Goal: Task Accomplishment & Management: Manage account settings

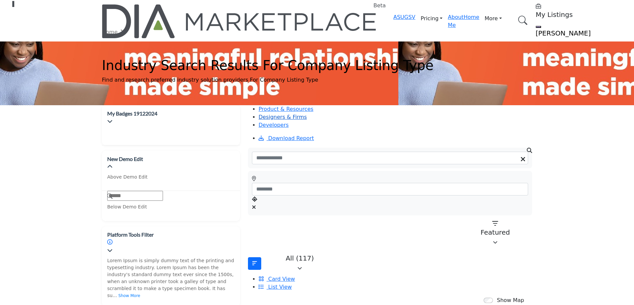
click at [307, 114] on link "Designers & Firms" at bounding box center [283, 117] width 48 height 6
select select "***"
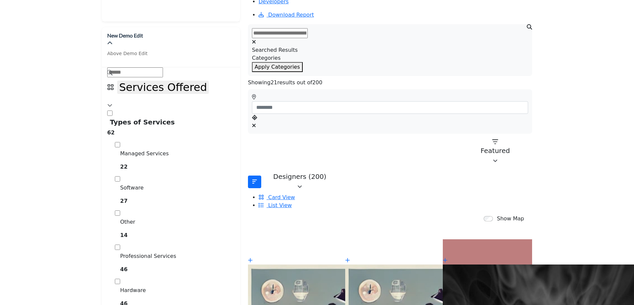
scroll to position [133, 0]
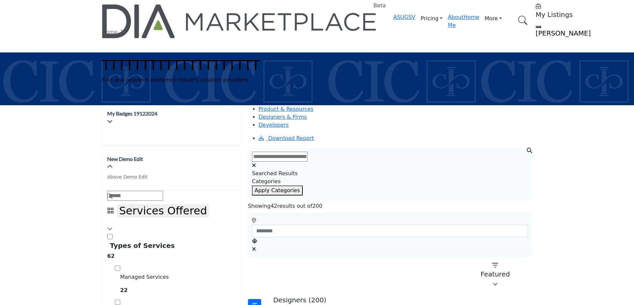
click at [308, 152] on input "text" at bounding box center [280, 157] width 56 height 10
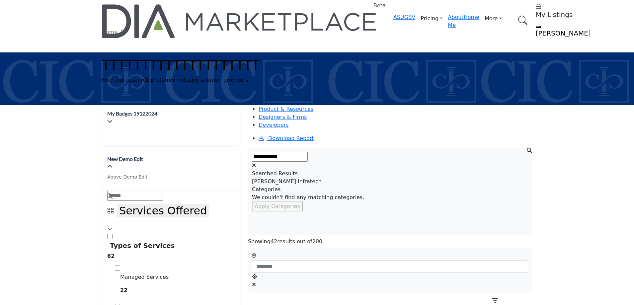
type input "**********"
click at [296, 179] on div "[PERSON_NAME] Infratech" at bounding box center [390, 182] width 276 height 8
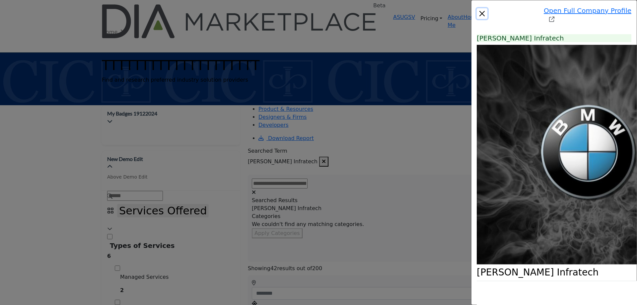
click at [477, 8] on button "Close" at bounding box center [482, 13] width 11 height 11
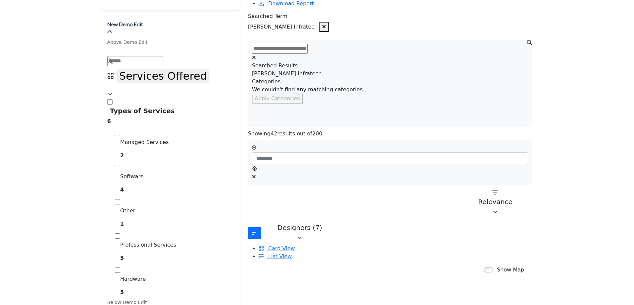
scroll to position [133, 0]
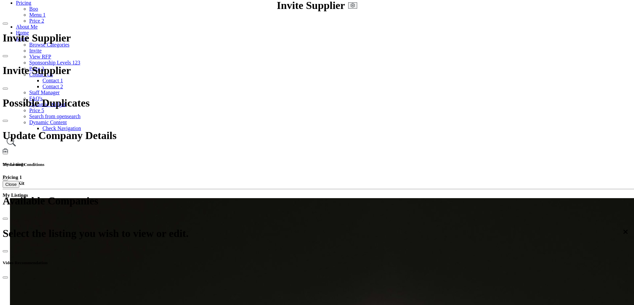
scroll to position [66, 0]
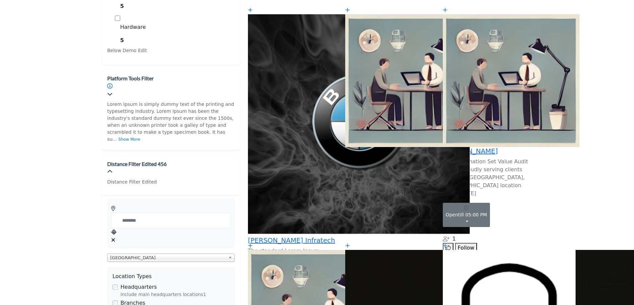
scroll to position [398, 0]
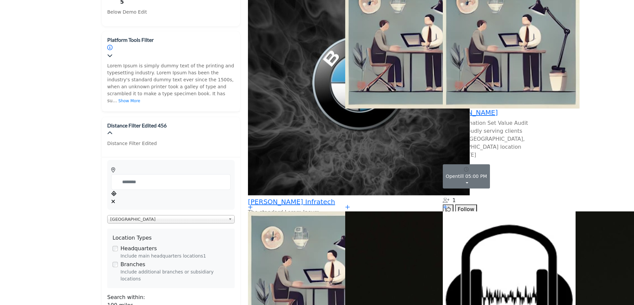
scroll to position [465, 0]
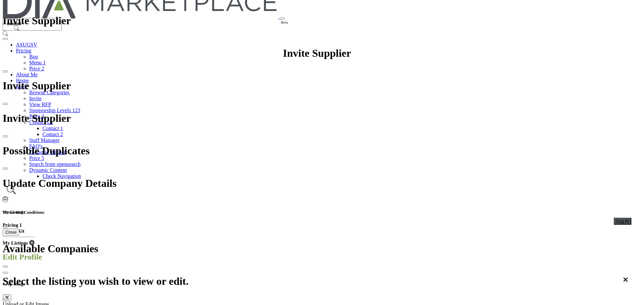
scroll to position [33, 0]
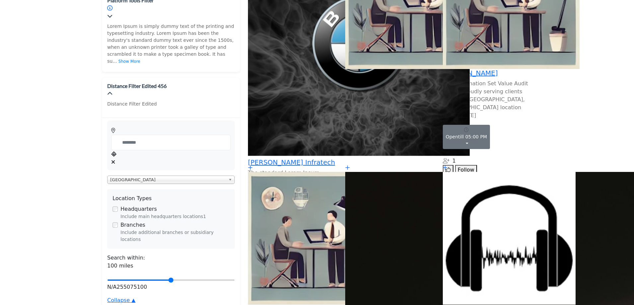
scroll to position [465, 0]
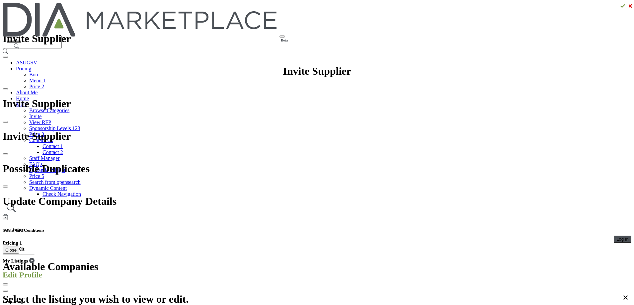
click at [616, 237] on span "Log In" at bounding box center [622, 239] width 12 height 5
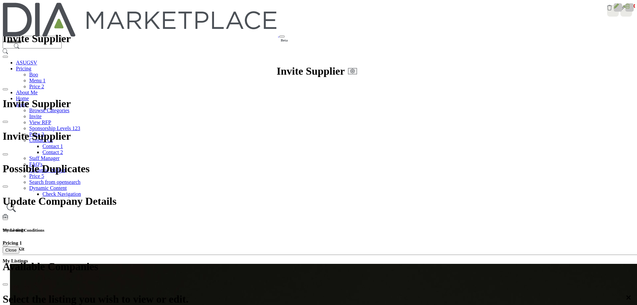
click at [0, 0] on div at bounding box center [0, 0] width 0 height 0
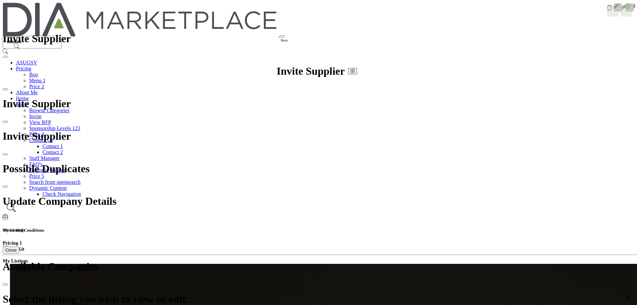
type input "**********"
drag, startPoint x: 444, startPoint y: 134, endPoint x: 450, endPoint y: 135, distance: 5.8
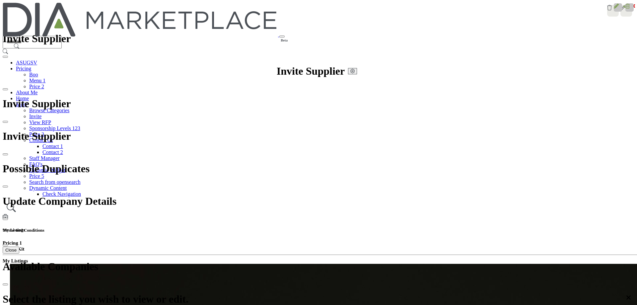
drag, startPoint x: 472, startPoint y: 133, endPoint x: 461, endPoint y: 132, distance: 11.3
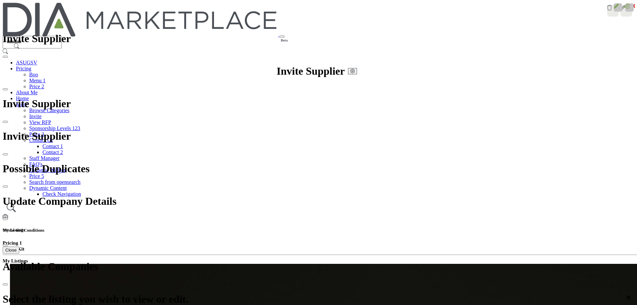
type input "**********"
click at [624, 9] on icon at bounding box center [626, 5] width 5 height 5
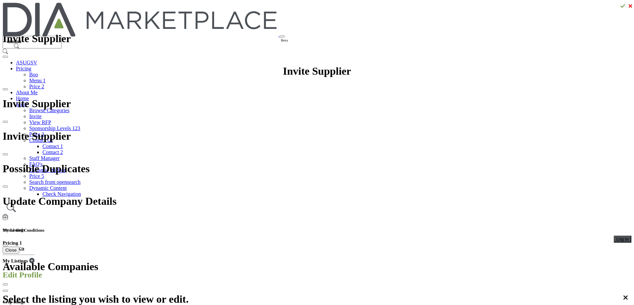
click at [616, 237] on span "Log In" at bounding box center [622, 239] width 12 height 5
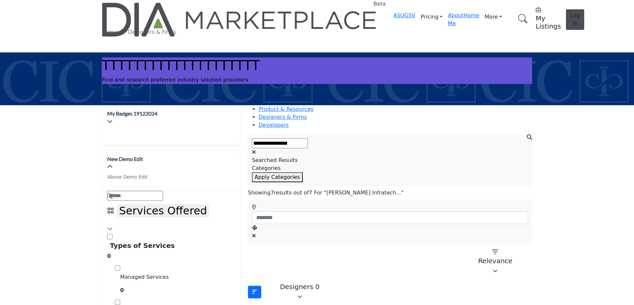
scroll to position [465, 0]
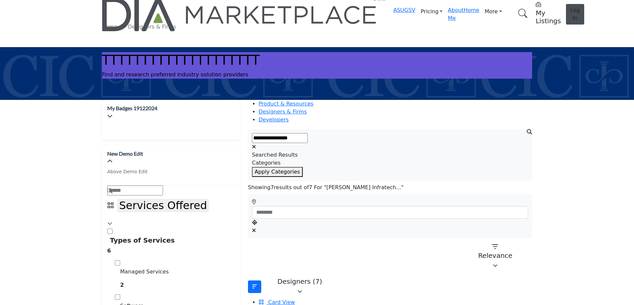
scroll to position [66, 0]
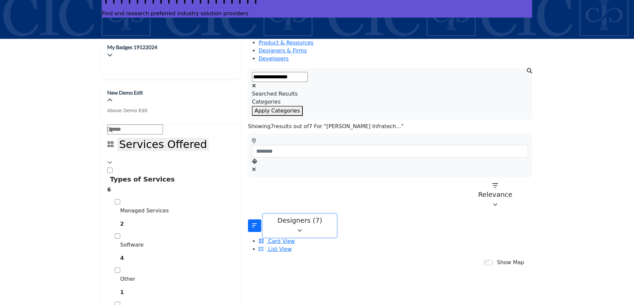
click at [273, 216] on p "Designers (7)" at bounding box center [299, 220] width 65 height 8
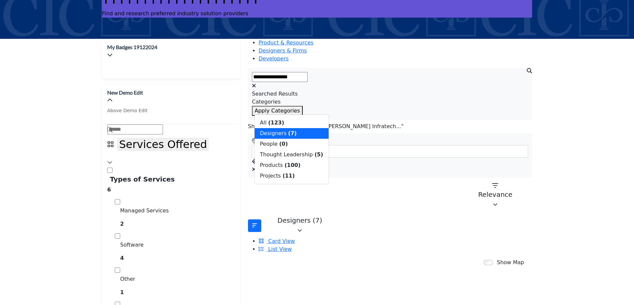
click at [361, 259] on div "Show Map" at bounding box center [386, 263] width 284 height 9
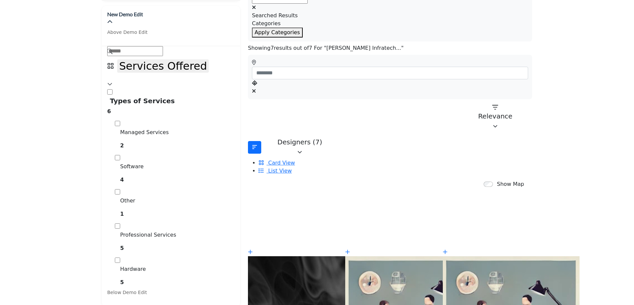
scroll to position [133, 0]
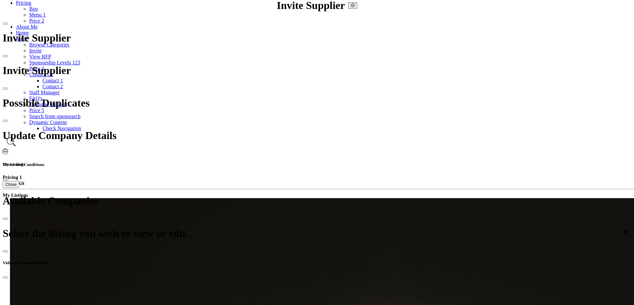
scroll to position [66, 0]
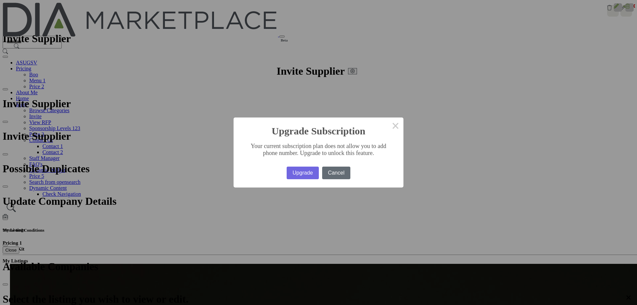
click at [335, 172] on button "Cancel" at bounding box center [336, 173] width 28 height 13
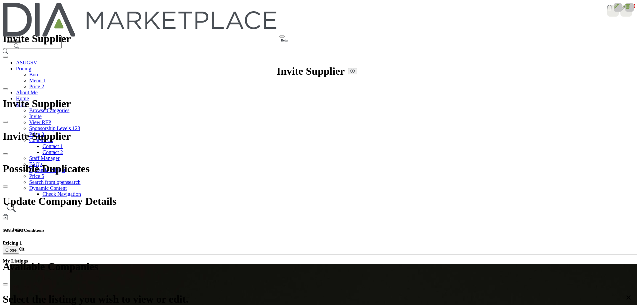
drag, startPoint x: 632, startPoint y: 10, endPoint x: 630, endPoint y: 13, distance: 3.8
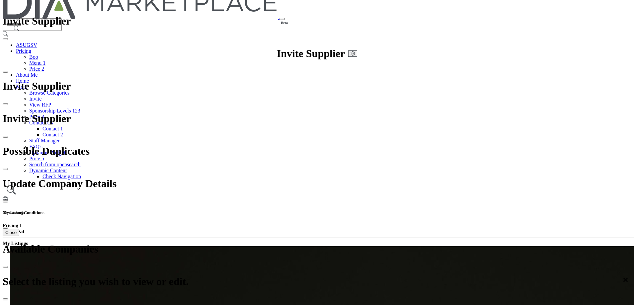
scroll to position [33, 0]
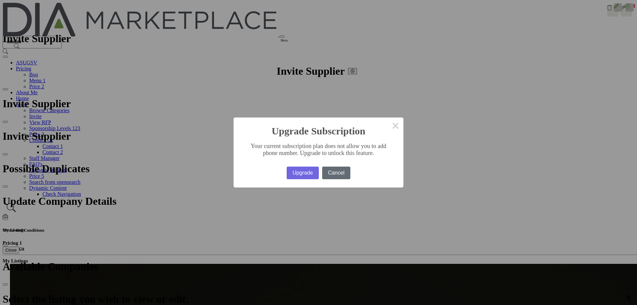
drag, startPoint x: 327, startPoint y: 172, endPoint x: 328, endPoint y: 176, distance: 4.2
click at [328, 176] on button "Cancel" at bounding box center [336, 173] width 28 height 13
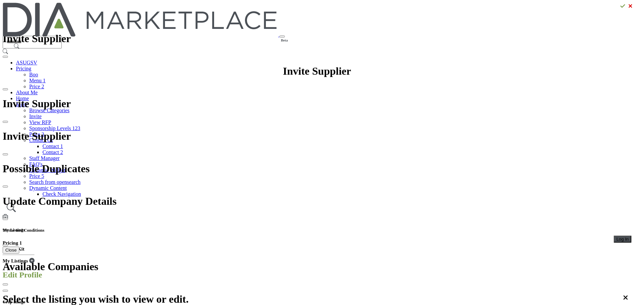
click at [616, 237] on span "Log In" at bounding box center [622, 239] width 12 height 5
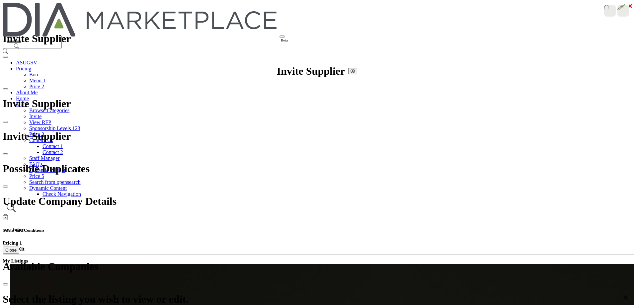
type input "**********"
click at [624, 9] on icon at bounding box center [626, 5] width 5 height 5
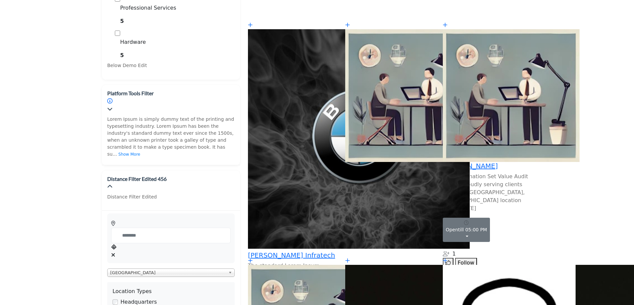
scroll to position [431, 0]
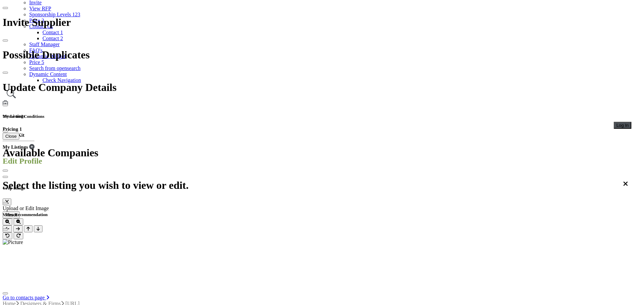
scroll to position [199, 0]
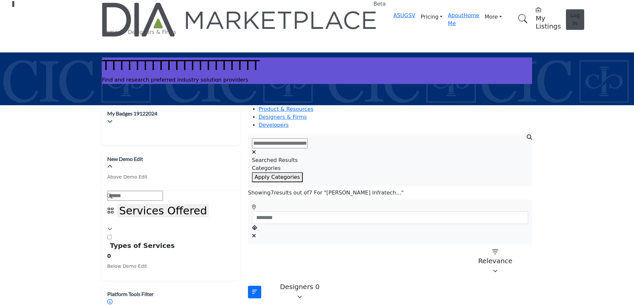
type input "**********"
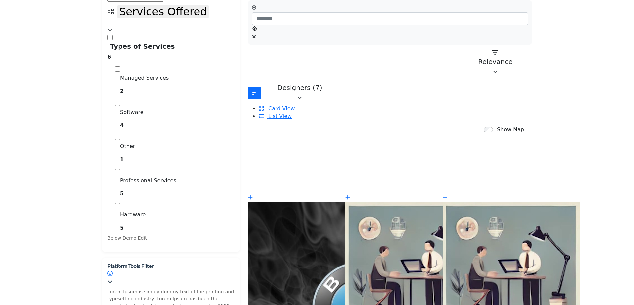
scroll to position [0, 0]
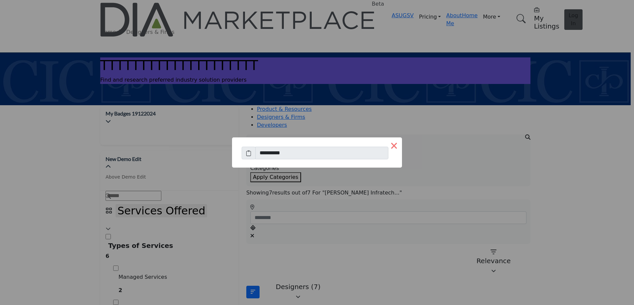
click at [386, 147] on button "×" at bounding box center [394, 145] width 16 height 16
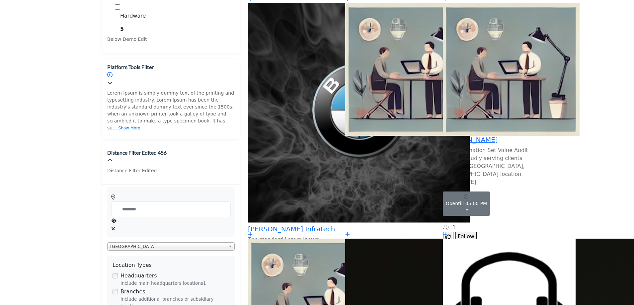
scroll to position [465, 0]
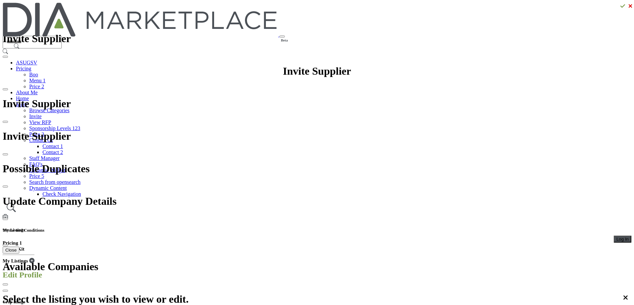
click at [614, 236] on button "Log In" at bounding box center [623, 239] width 18 height 7
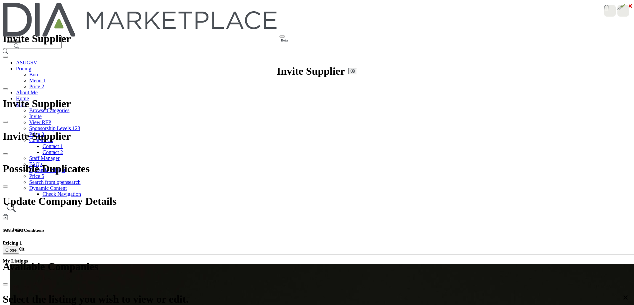
type input "**********"
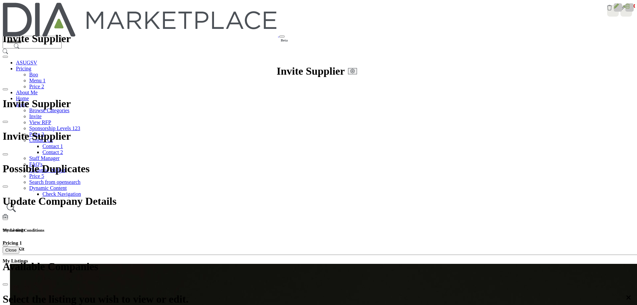
click at [624, 9] on icon at bounding box center [626, 5] width 5 height 5
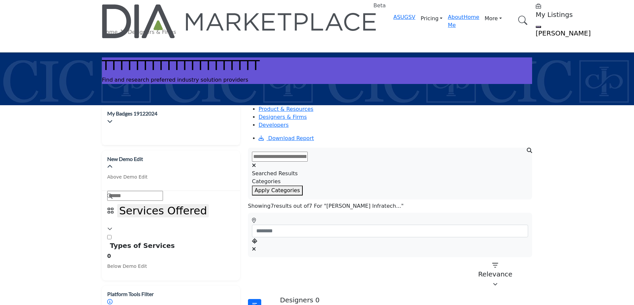
type input "**********"
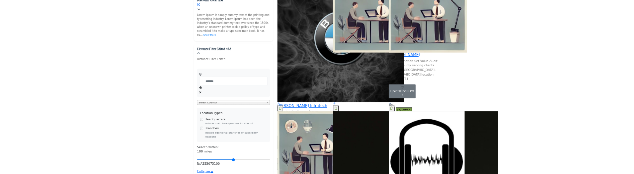
scroll to position [465, 0]
